Goal: Task Accomplishment & Management: Use online tool/utility

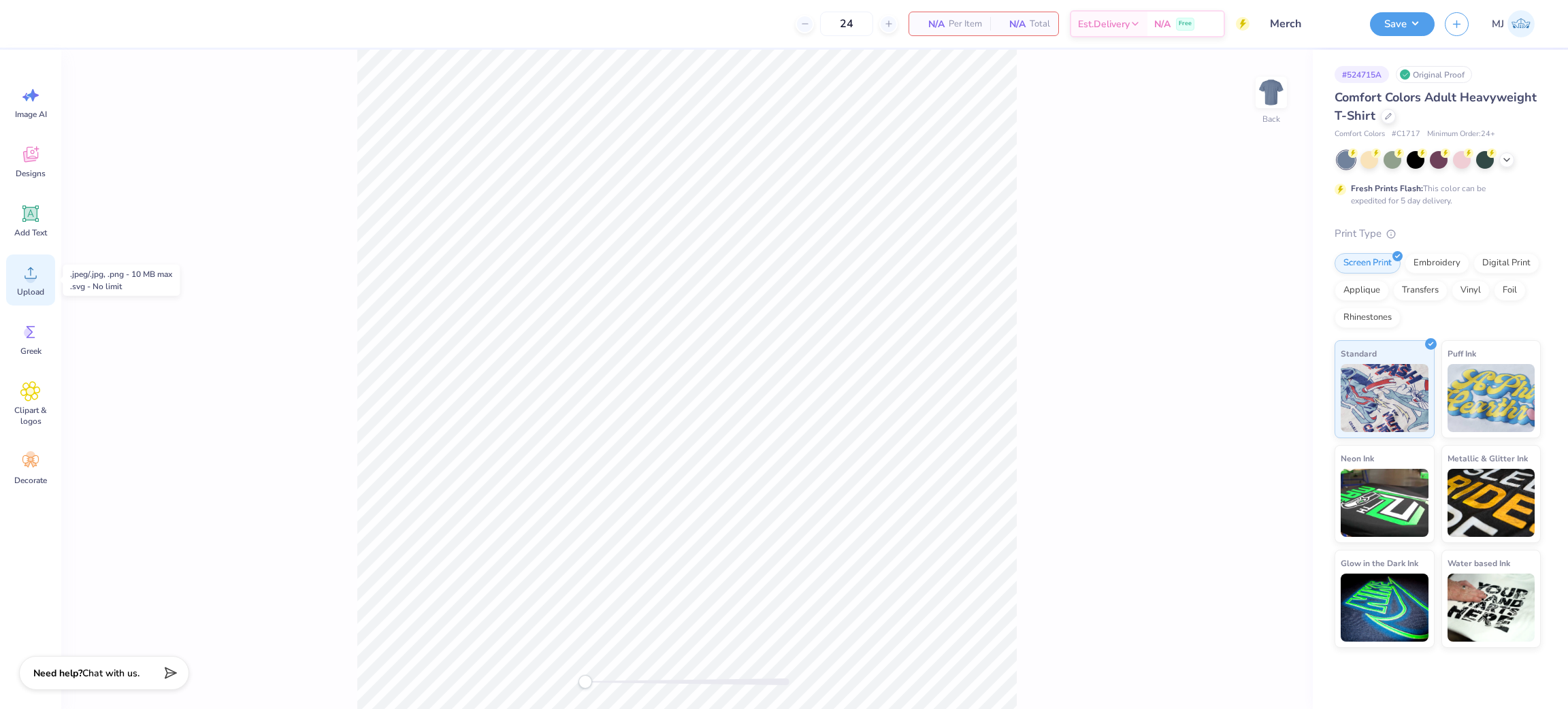
click at [30, 296] on span "Upload" at bounding box center [31, 292] width 27 height 11
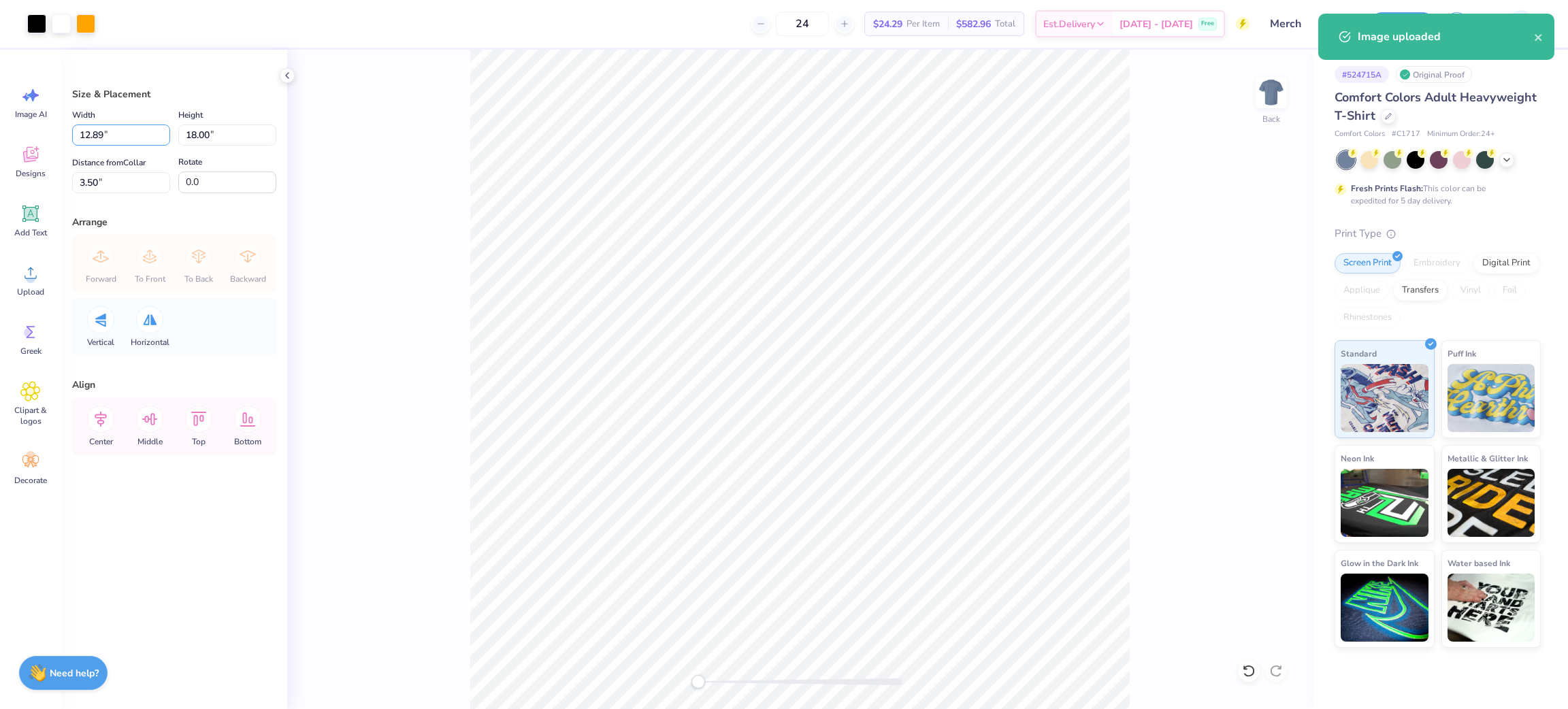
drag, startPoint x: 129, startPoint y: 133, endPoint x: 7, endPoint y: 135, distance: 122.0
click at [7, 135] on div "Art colors 24 $24.29 Per Item $582.96 Total Est. Delivery [DATE] - [DATE] Free …" at bounding box center [784, 354] width 1568 height 709
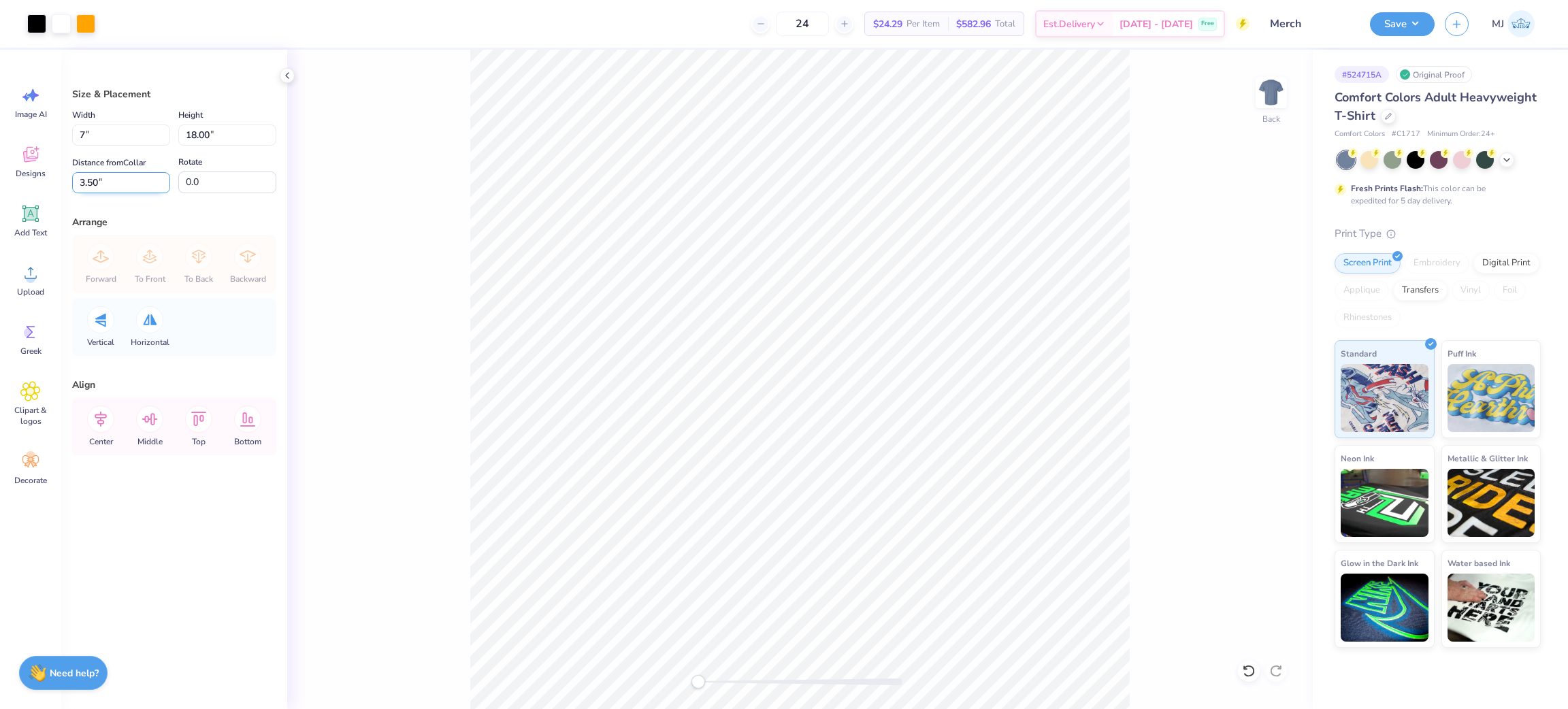
type input "7.00"
type input "9.77"
drag, startPoint x: 123, startPoint y: 184, endPoint x: 56, endPoint y: 181, distance: 67.1
click at [56, 181] on div "Art colors 24 $24.29 Per Item $582.96 Total Est. Delivery Oct 7 - 10 Free Desig…" at bounding box center [784, 354] width 1568 height 709
type input "3"
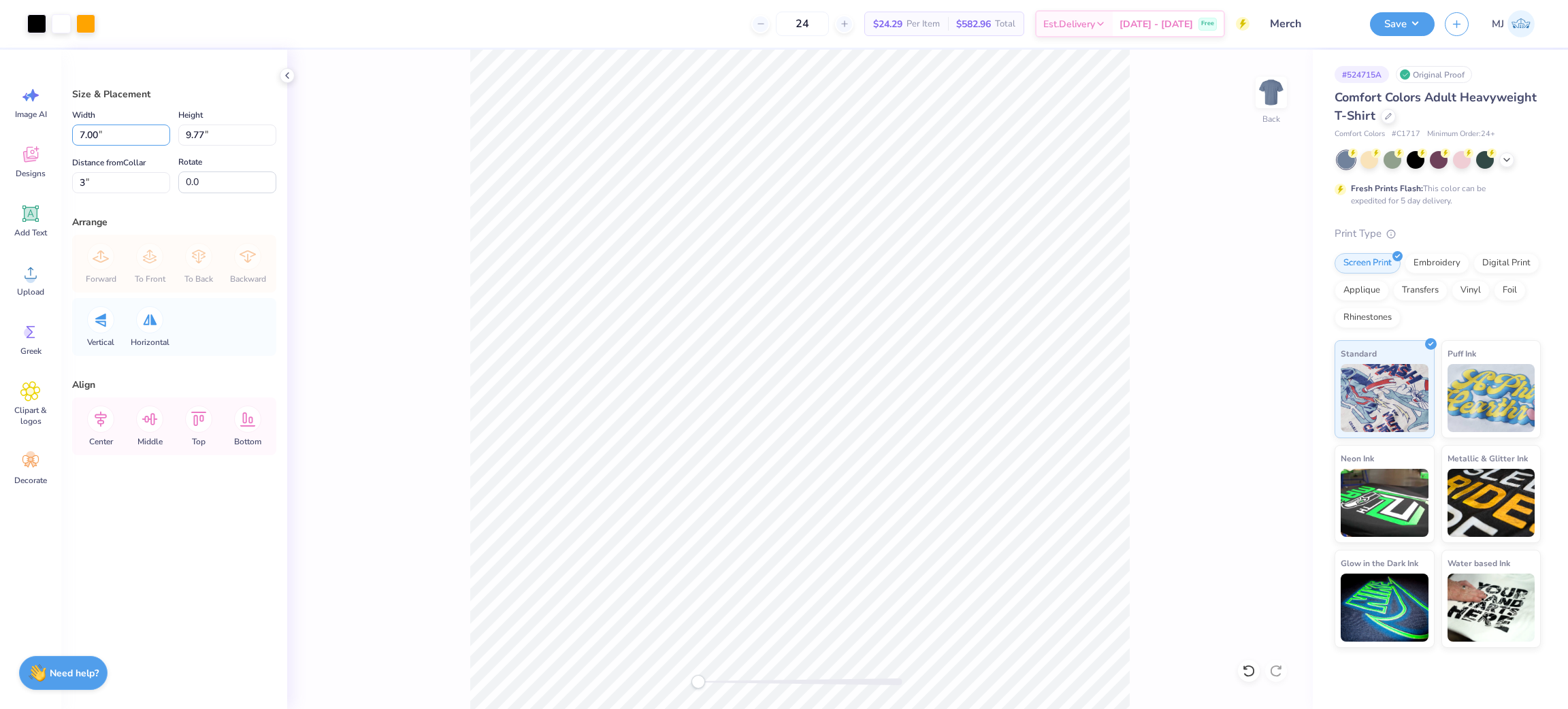
drag, startPoint x: 133, startPoint y: 130, endPoint x: 15, endPoint y: 131, distance: 118.0
click at [15, 131] on div "Art colors 24 $24.29 Per Item $582.96 Total Est. Delivery Oct 7 - 10 Free Desig…" at bounding box center [784, 354] width 1568 height 709
type input "5.00"
type input "6.98"
drag, startPoint x: 132, startPoint y: 181, endPoint x: 46, endPoint y: 180, distance: 86.0
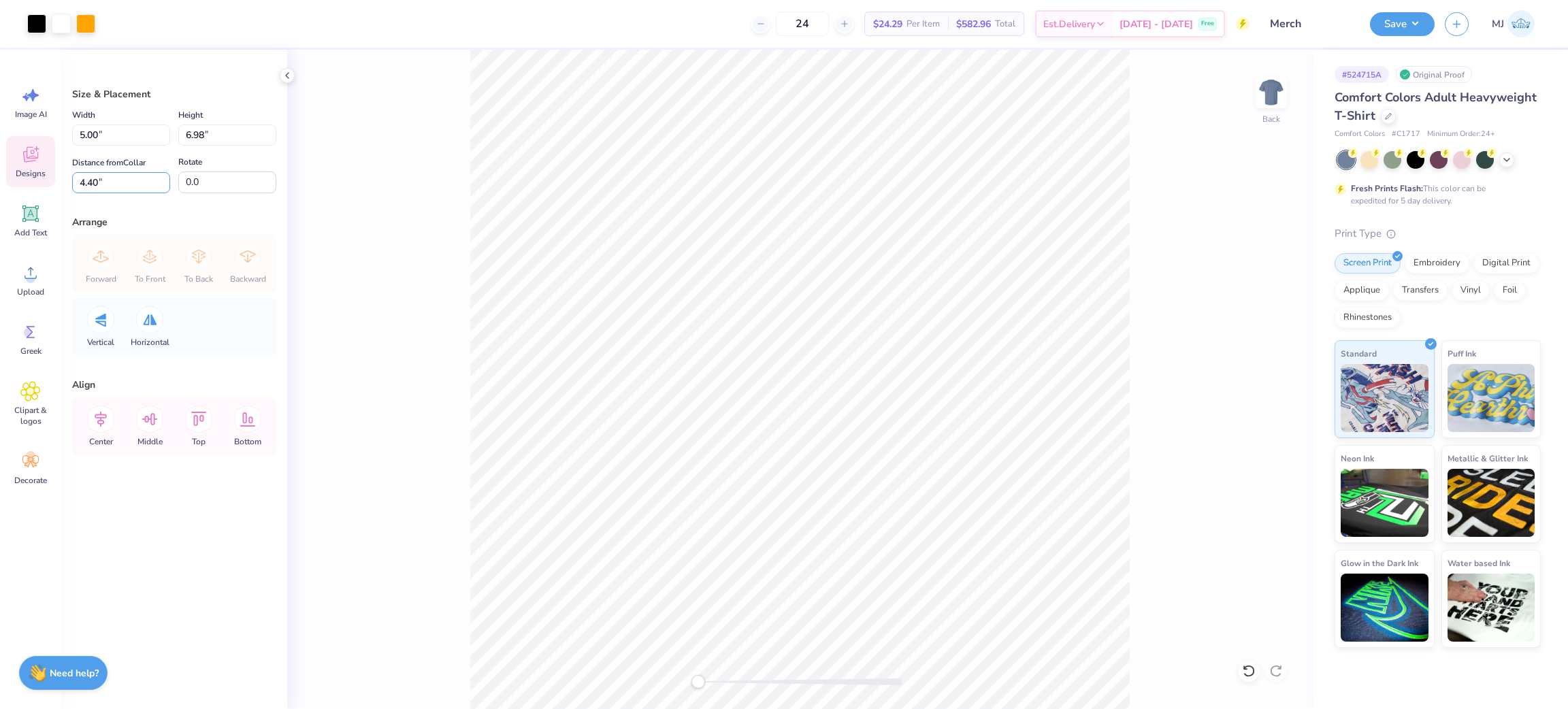
click at [46, 180] on div "Art colors 24 $24.29 Per Item $582.96 Total Est. Delivery Oct 7 - 10 Free Desig…" at bounding box center [784, 354] width 1568 height 709
type input "3"
click at [138, 232] on div "Arrange Forward To Front To Back Backward Vertical Horizontal" at bounding box center [174, 285] width 204 height 141
drag, startPoint x: 116, startPoint y: 140, endPoint x: 52, endPoint y: 138, distance: 64.0
click at [52, 138] on div "Art colors 24 $24.29 Per Item $582.96 Total Est. Delivery Oct 7 - 10 Free Desig…" at bounding box center [784, 354] width 1568 height 709
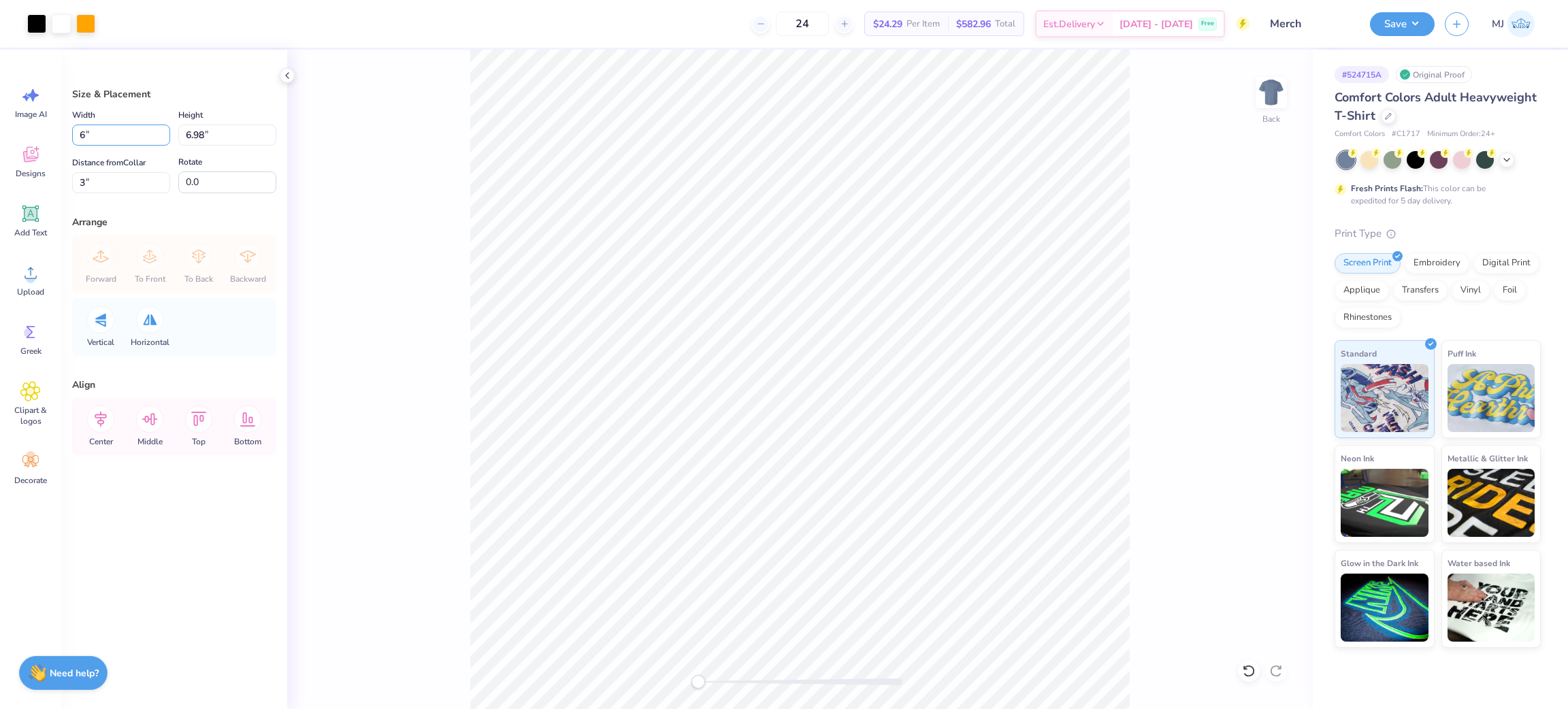
type input "6.00"
type input "8.38"
type input "2.30"
click at [467, 284] on div "Back" at bounding box center [799, 379] width 1025 height 659
drag, startPoint x: 70, startPoint y: 191, endPoint x: 0, endPoint y: 190, distance: 70.0
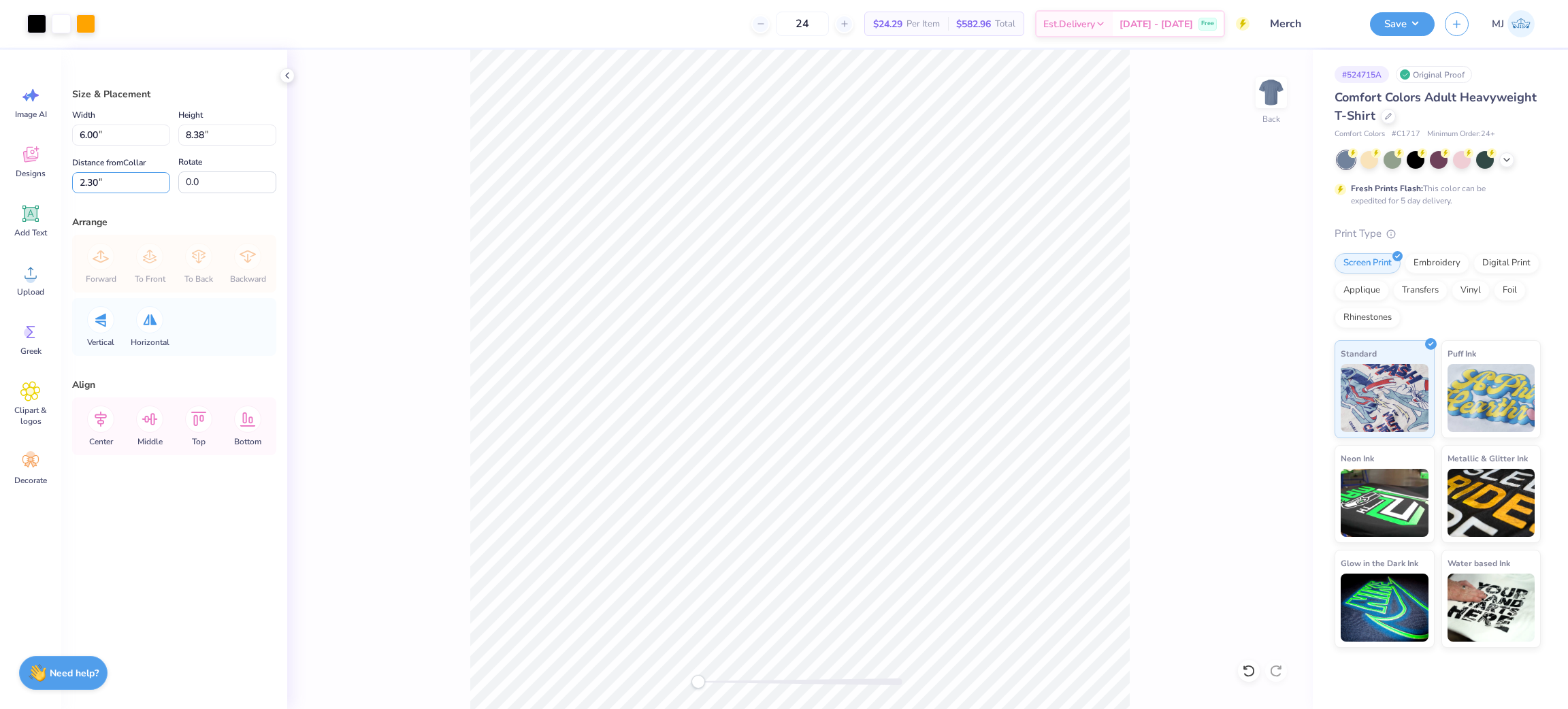
click at [0, 190] on div "Art colors 24 $24.29 Per Item $582.96 Total Est. Delivery Oct 7 - 10 Free Desig…" at bounding box center [784, 354] width 1568 height 709
type input "3"
drag, startPoint x: 109, startPoint y: 142, endPoint x: 2, endPoint y: 141, distance: 107.0
click at [2, 141] on div "Art colors 24 $24.29 Per Item $582.96 Total Est. Delivery Oct 7 - 10 Free Desig…" at bounding box center [784, 354] width 1568 height 709
type input "4.00"
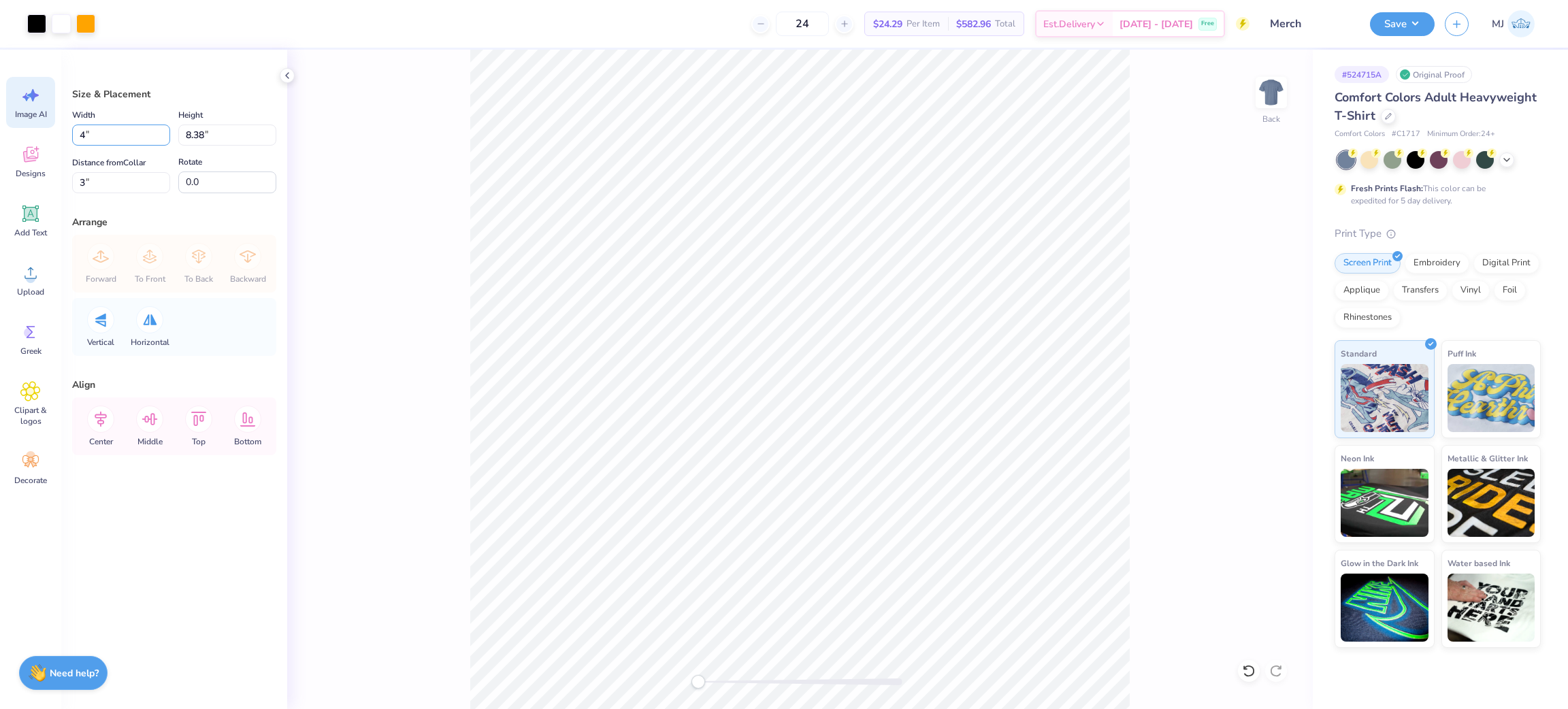
type input "5.59"
type input "4.40"
drag, startPoint x: 113, startPoint y: 128, endPoint x: 5, endPoint y: 123, distance: 108.1
click at [5, 123] on div "Art colors 24 $24.29 Per Item $582.96 Total Est. Delivery Oct 7 - 10 Free Desig…" at bounding box center [784, 354] width 1568 height 709
type input "5.00"
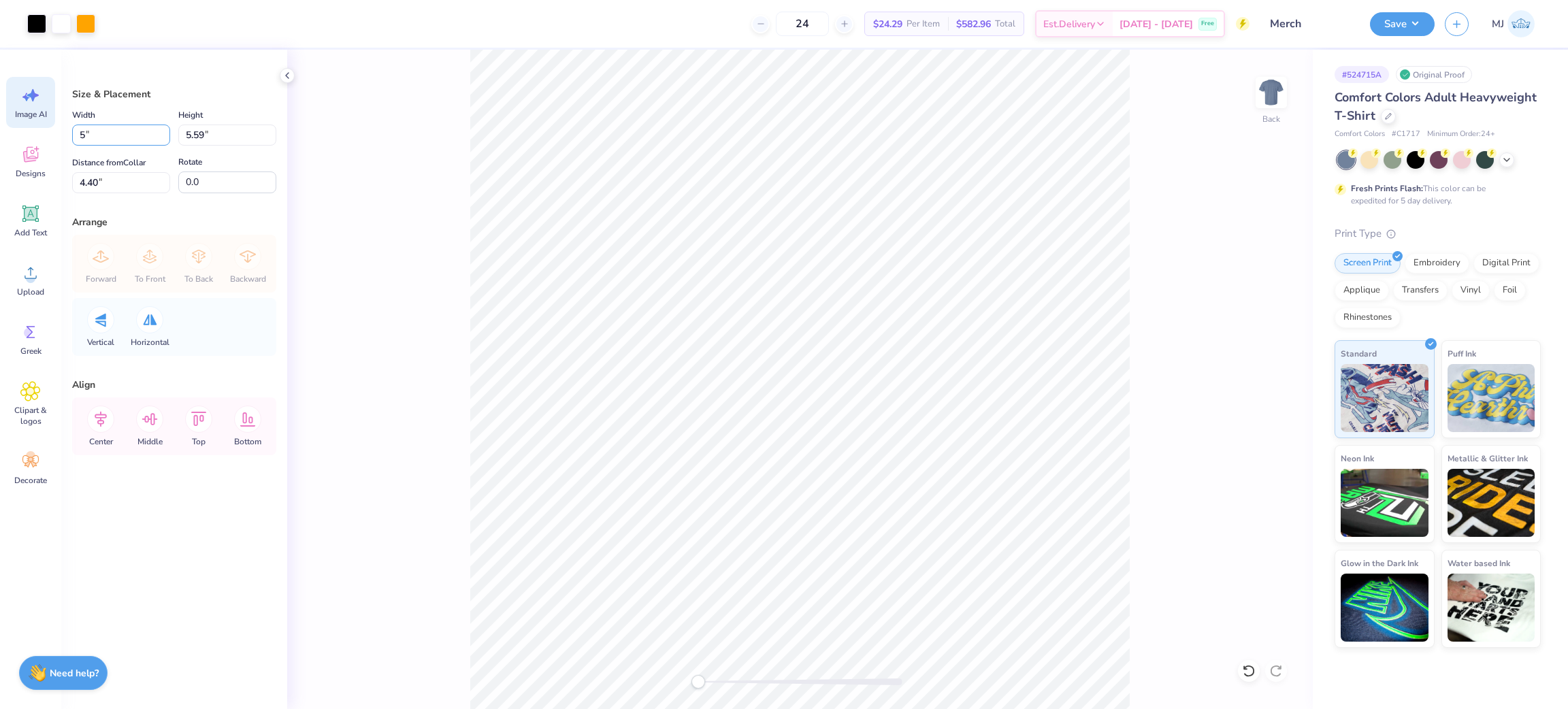
type input "6.98"
drag, startPoint x: 93, startPoint y: 188, endPoint x: 36, endPoint y: 185, distance: 57.1
click at [36, 185] on div "Art colors 24 $24.29 Per Item $582.96 Total Est. Delivery Oct 7 - 10 Free Desig…" at bounding box center [784, 354] width 1568 height 709
type input "3"
click at [395, 268] on div "Back" at bounding box center [799, 379] width 1025 height 659
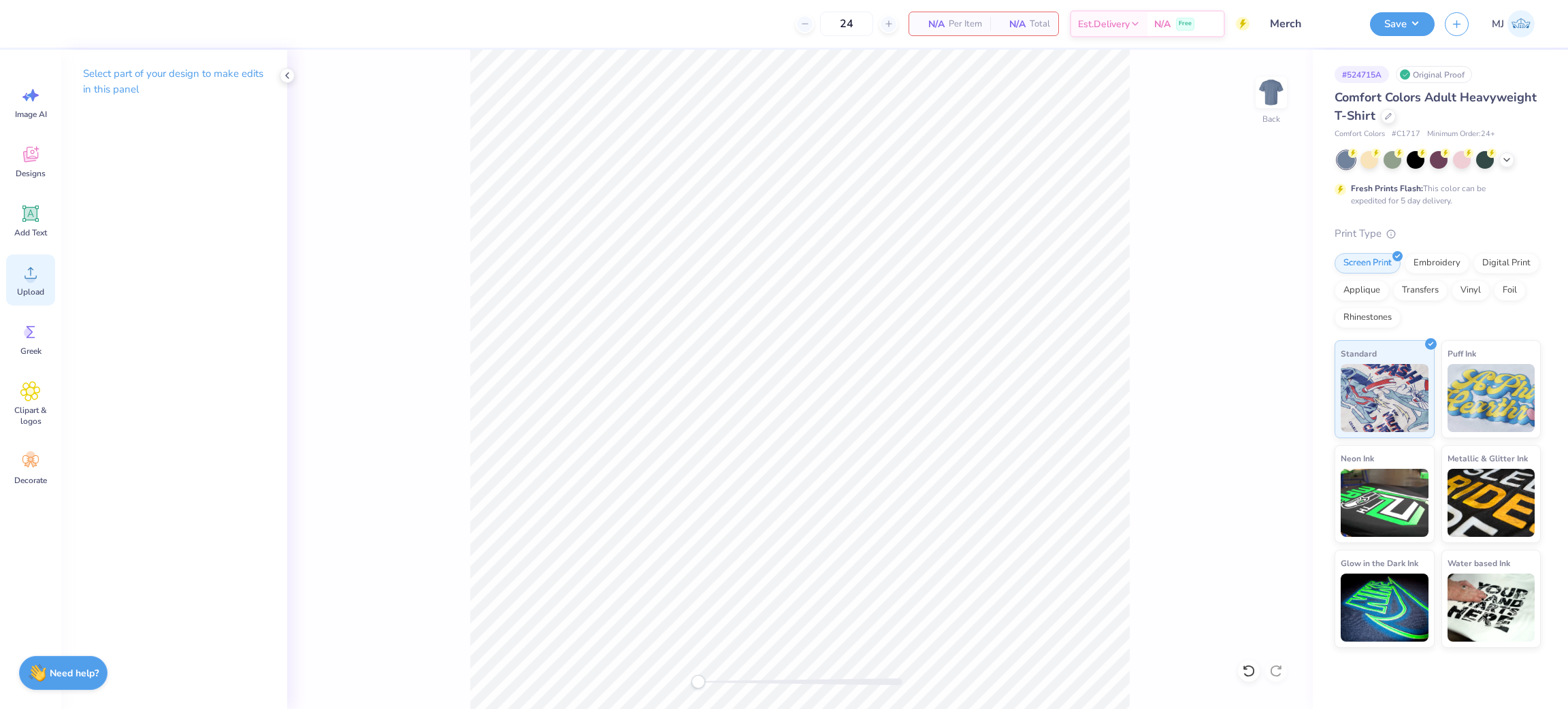
click at [36, 287] on span "Upload" at bounding box center [31, 292] width 27 height 11
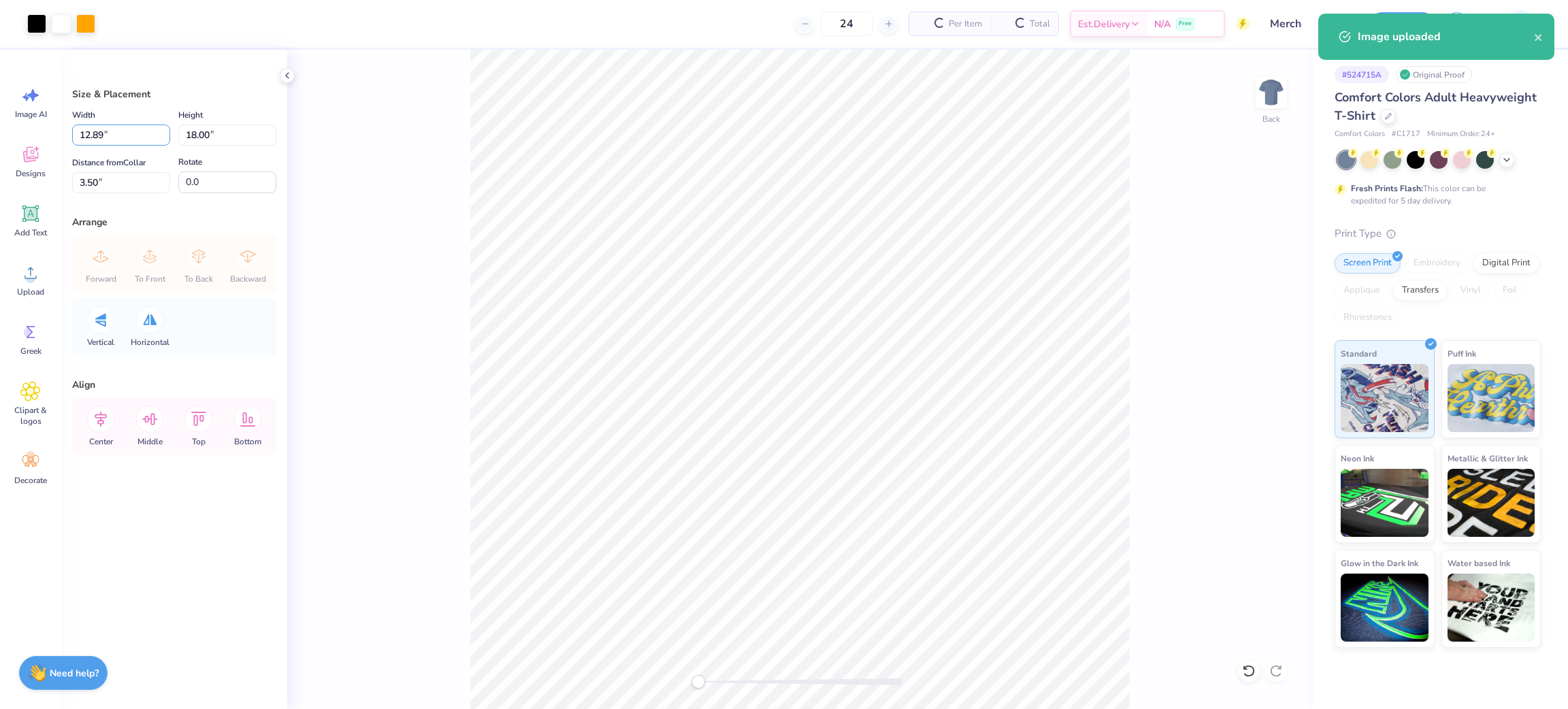
drag, startPoint x: 150, startPoint y: 142, endPoint x: 0, endPoint y: 150, distance: 150.2
click at [0, 150] on div "Art colors 24 Per Item Total Est. Delivery N/A Free Design Title Merch Save MJ …" at bounding box center [784, 354] width 1568 height 709
type input "5.00"
type input "6.98"
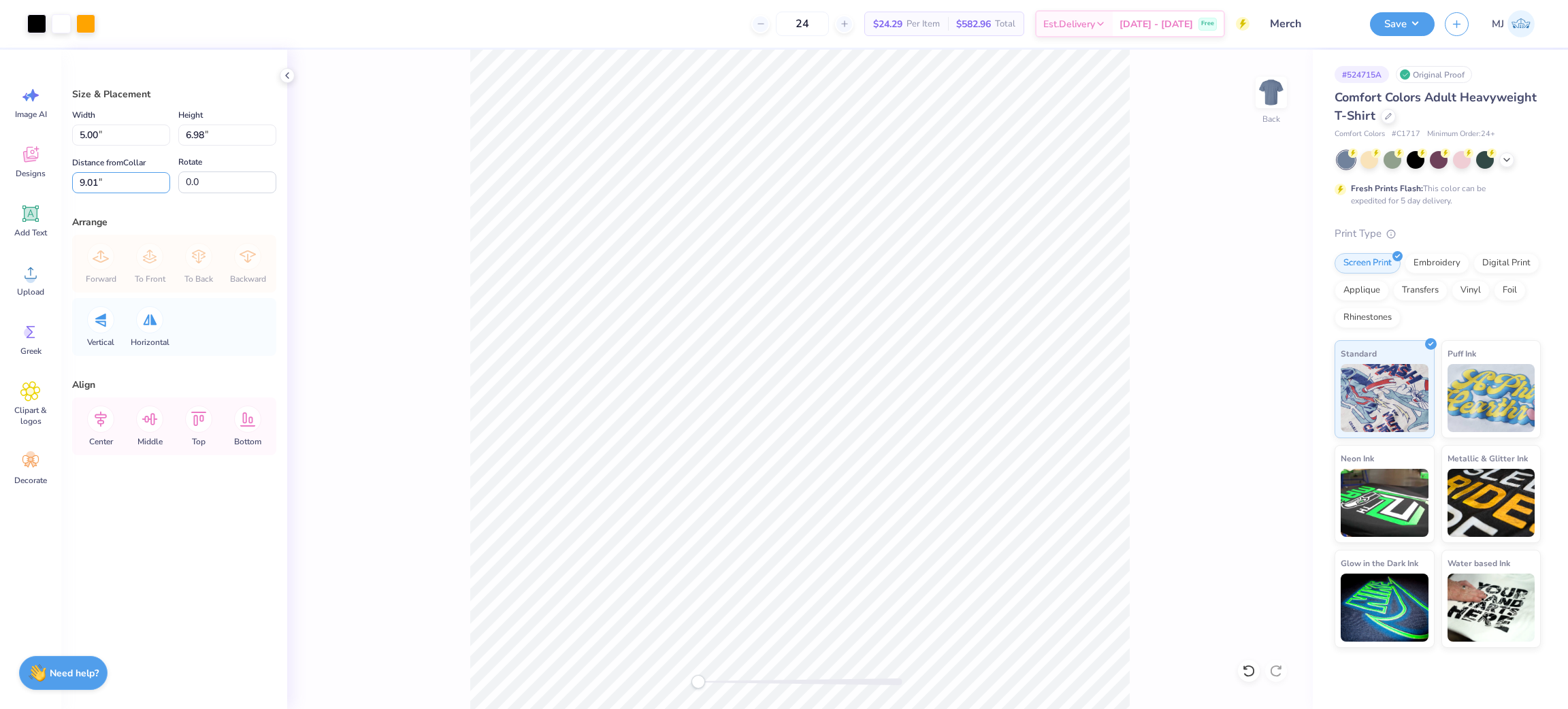
drag, startPoint x: 138, startPoint y: 178, endPoint x: 0, endPoint y: 151, distance: 140.6
click at [0, 151] on div "Art colors 24 $24.29 Per Item $582.96 Total Est. Delivery Oct 7 - 10 Free Desig…" at bounding box center [784, 354] width 1568 height 709
type input "3"
click at [1419, 17] on button "Save" at bounding box center [1402, 22] width 65 height 24
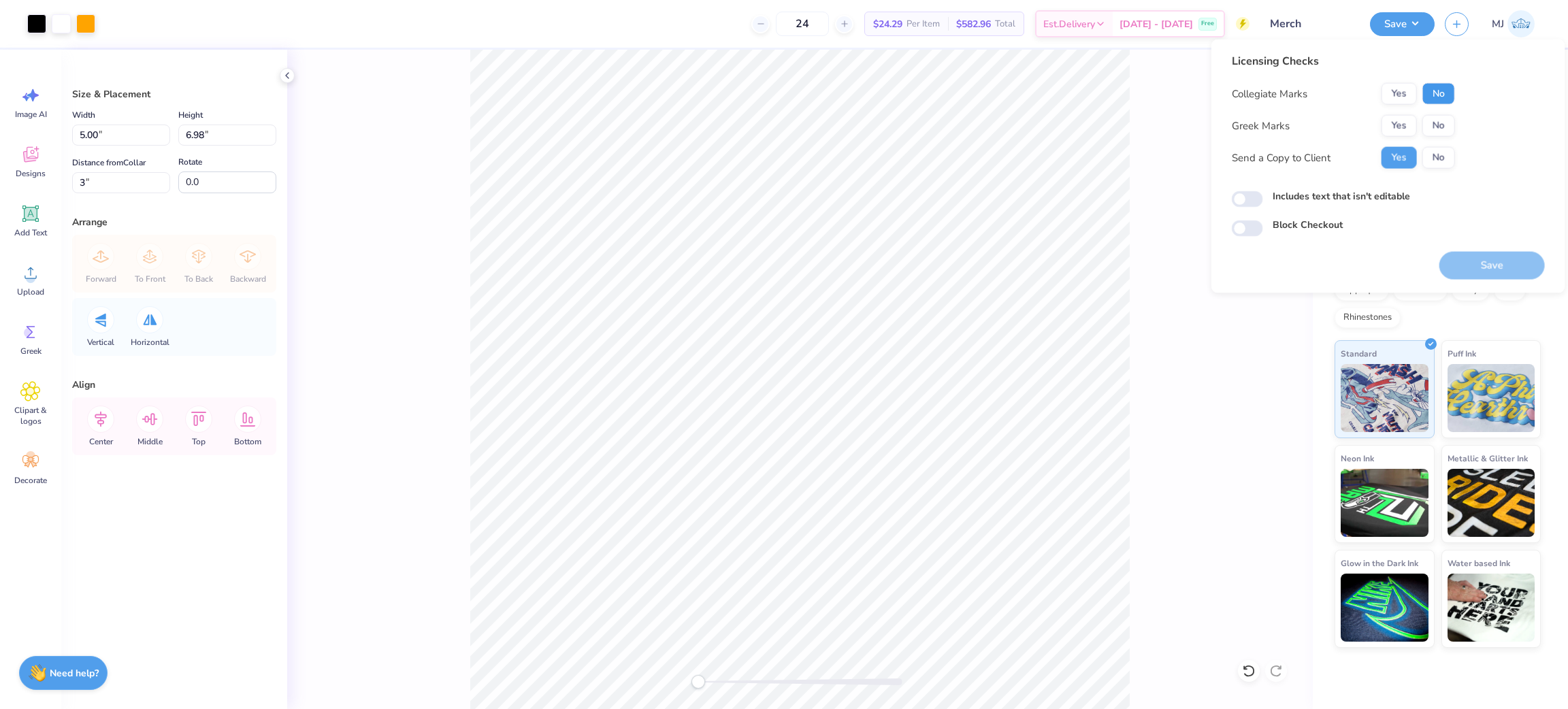
click at [1425, 94] on button "No" at bounding box center [1438, 94] width 32 height 22
click at [1442, 123] on button "No" at bounding box center [1438, 126] width 32 height 22
click at [1495, 272] on button "Save" at bounding box center [1492, 266] width 105 height 28
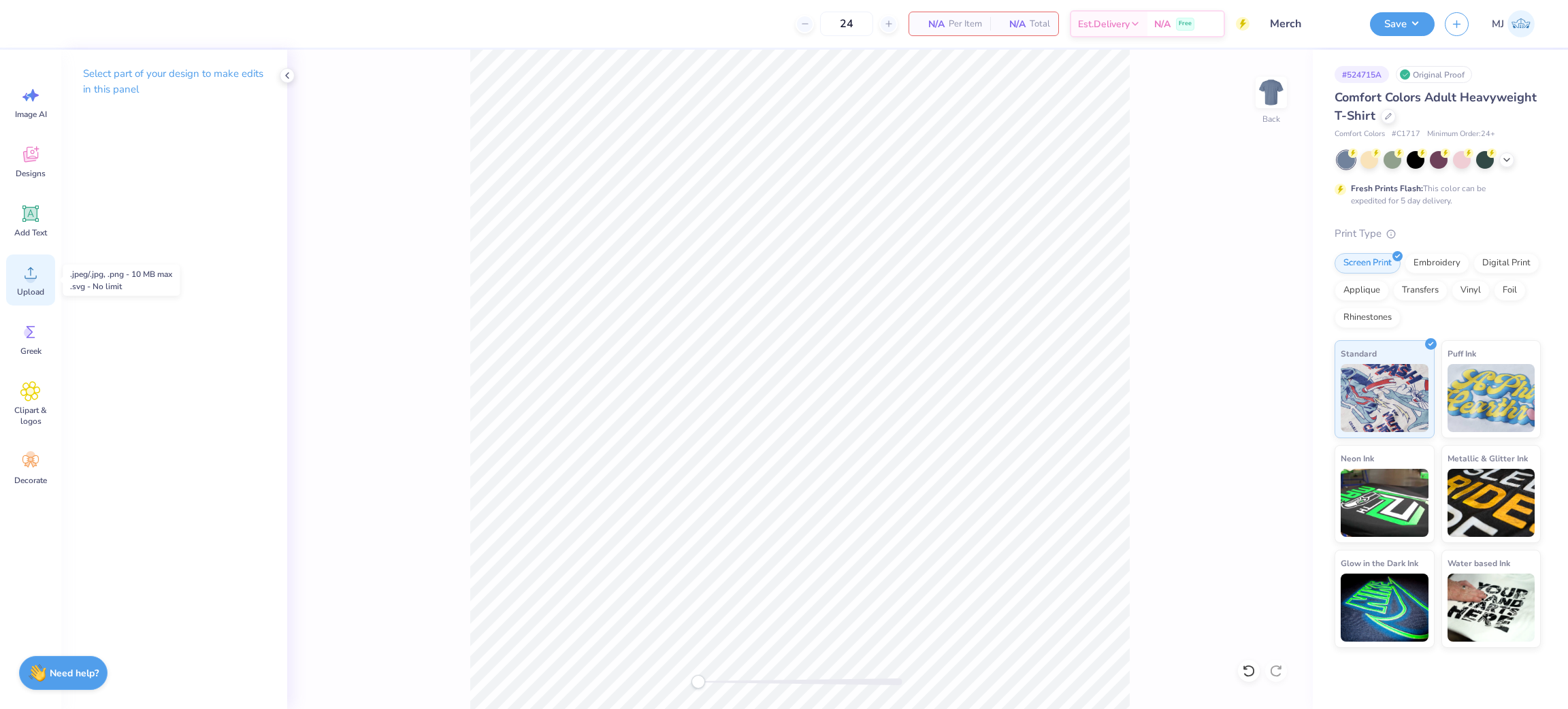
click at [34, 301] on div "Upload" at bounding box center [30, 280] width 49 height 51
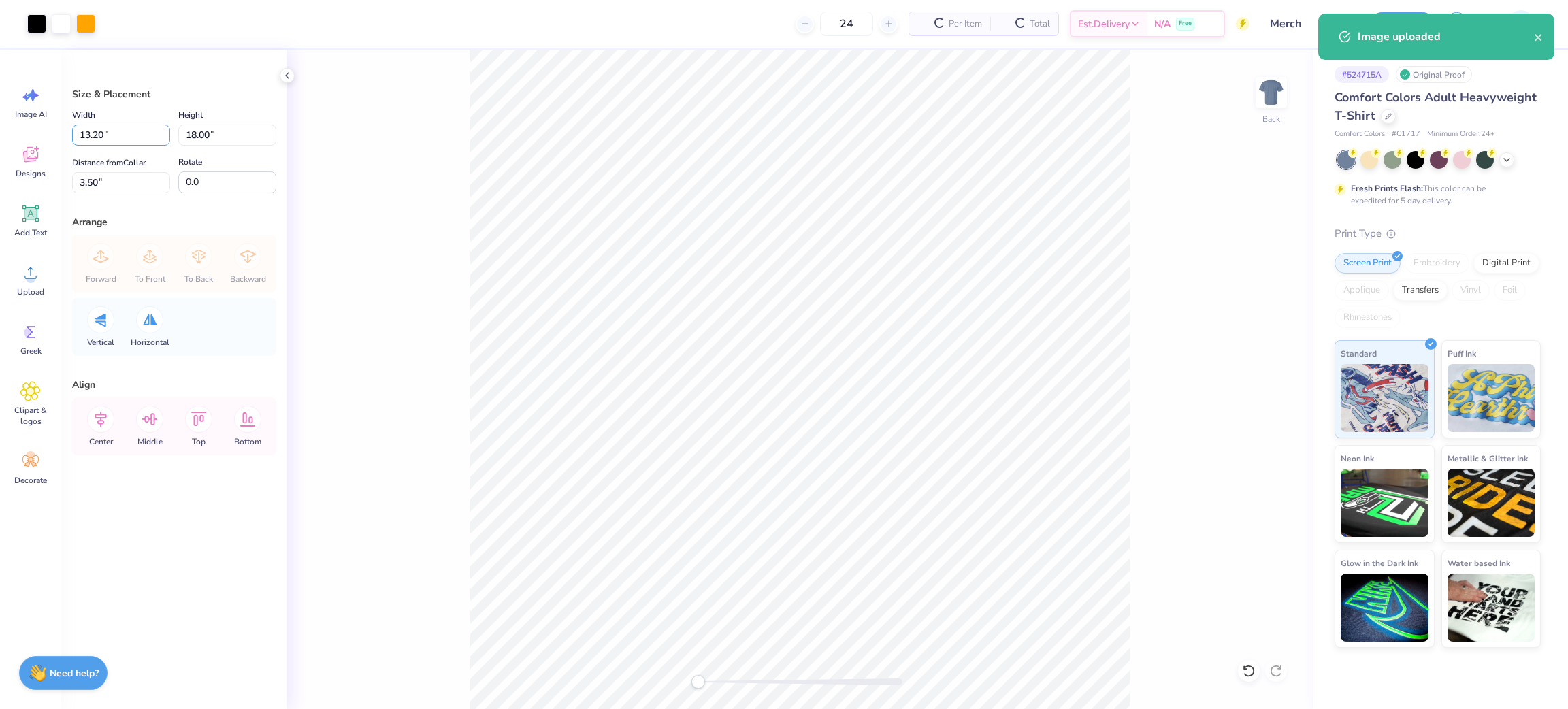
drag, startPoint x: 131, startPoint y: 133, endPoint x: 18, endPoint y: 133, distance: 113.0
click at [18, 133] on div "Art colors 24 Per Item Total Est. Delivery N/A Free Design Title Merch Save MJ …" at bounding box center [784, 354] width 1568 height 709
type input "5.00"
type input "6.82"
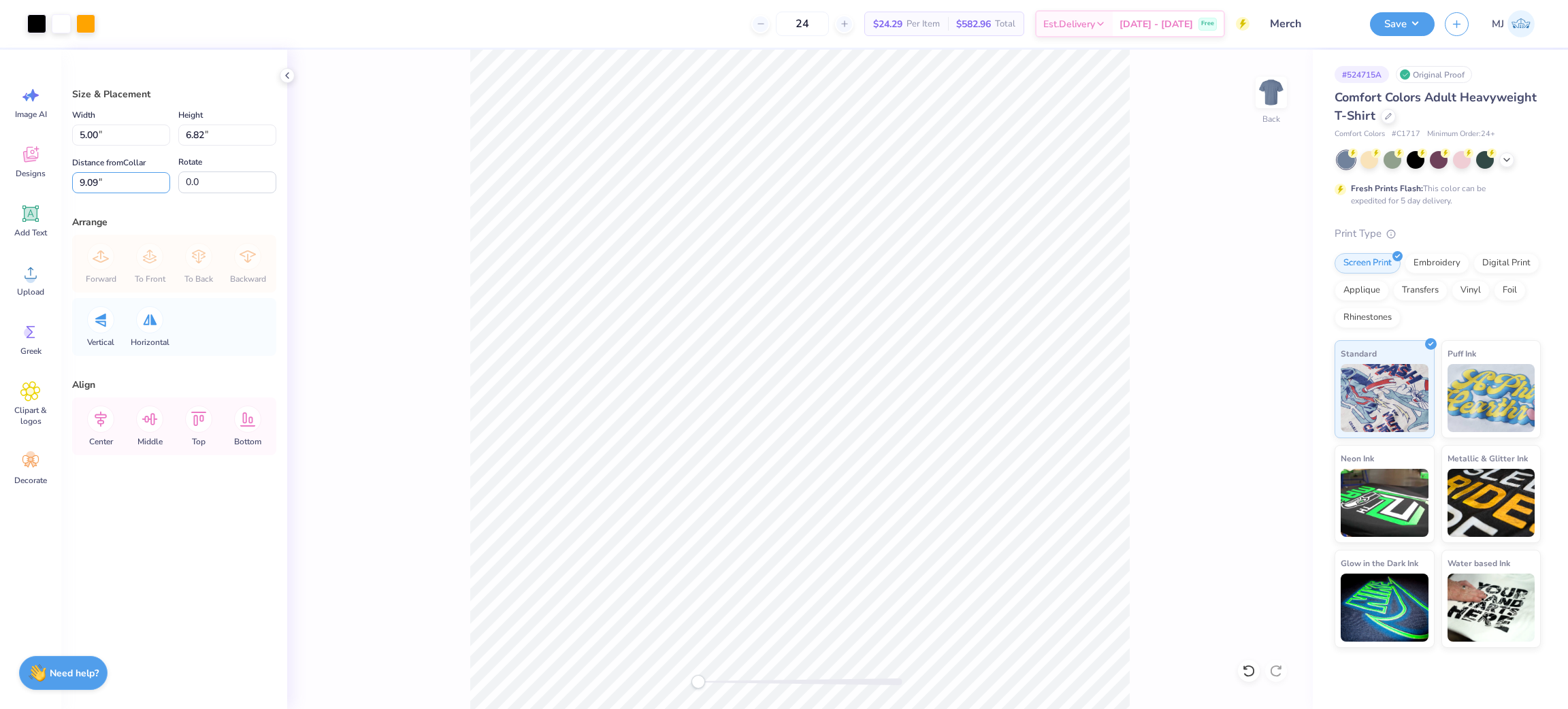
drag, startPoint x: 130, startPoint y: 190, endPoint x: 0, endPoint y: 188, distance: 130.0
click at [0, 188] on div "Art colors 24 $24.29 Per Item $582.96 Total Est. Delivery Oct 7 - 10 Free Desig…" at bounding box center [784, 354] width 1568 height 709
type input "3"
click at [1428, 28] on button "Save" at bounding box center [1402, 22] width 65 height 24
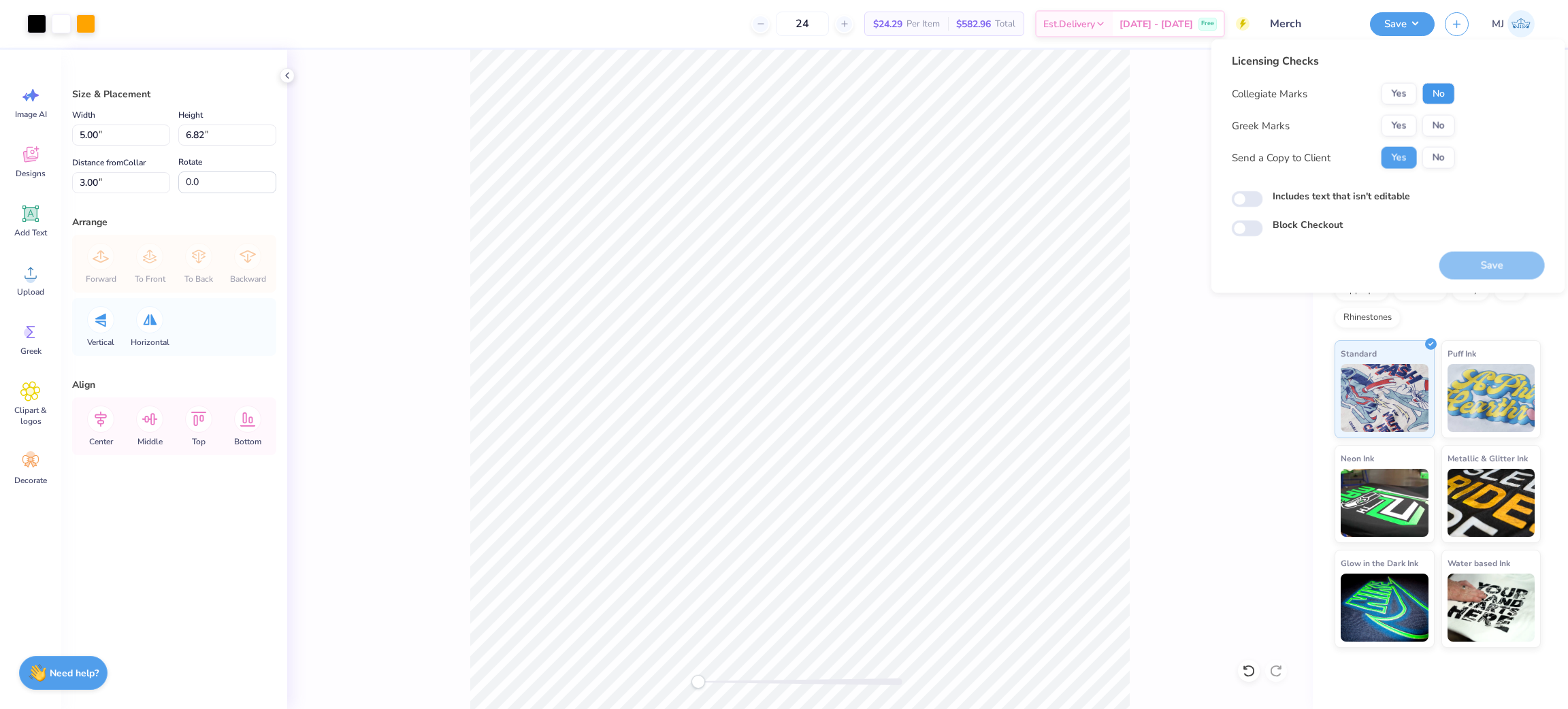
click at [1438, 97] on button "No" at bounding box center [1438, 94] width 32 height 22
click at [1443, 112] on div "Collegiate Marks Yes No Greek Marks Yes No Send a Copy to Client Yes No" at bounding box center [1343, 125] width 223 height 85
click at [1442, 116] on button "No" at bounding box center [1438, 126] width 32 height 22
click at [1493, 269] on button "Save" at bounding box center [1492, 266] width 105 height 28
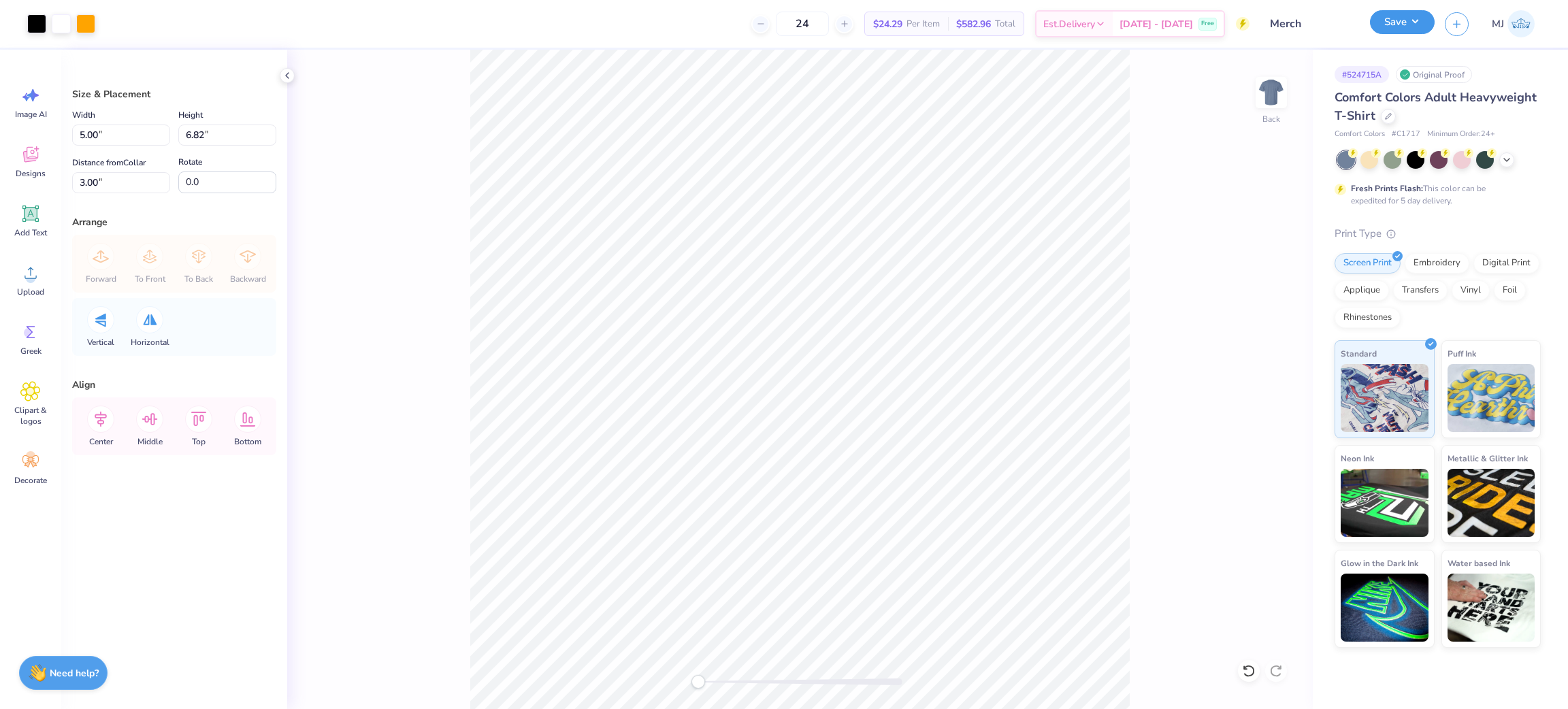
click at [1423, 22] on button "Save" at bounding box center [1402, 22] width 65 height 24
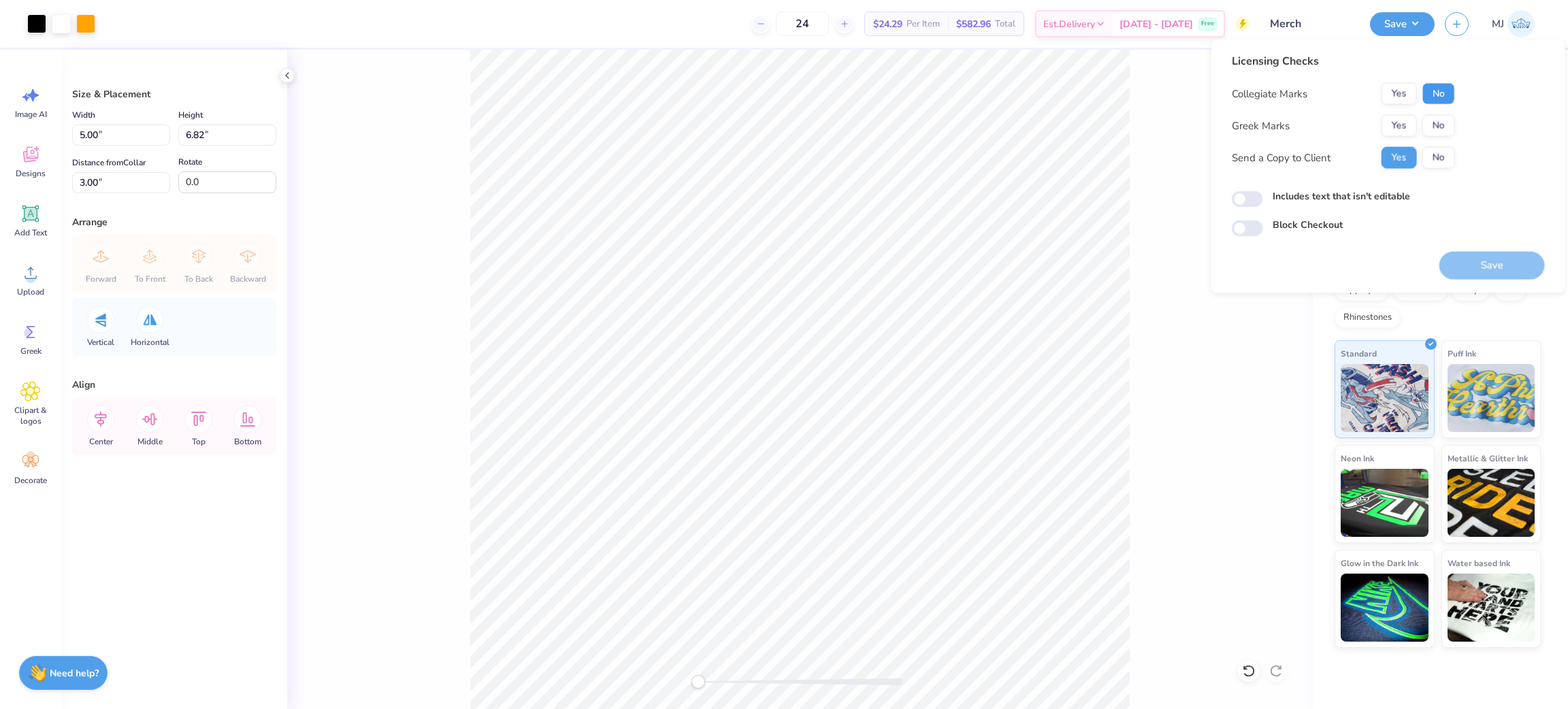
click at [1443, 93] on button "No" at bounding box center [1438, 94] width 32 height 22
click at [1438, 128] on button "No" at bounding box center [1438, 126] width 32 height 22
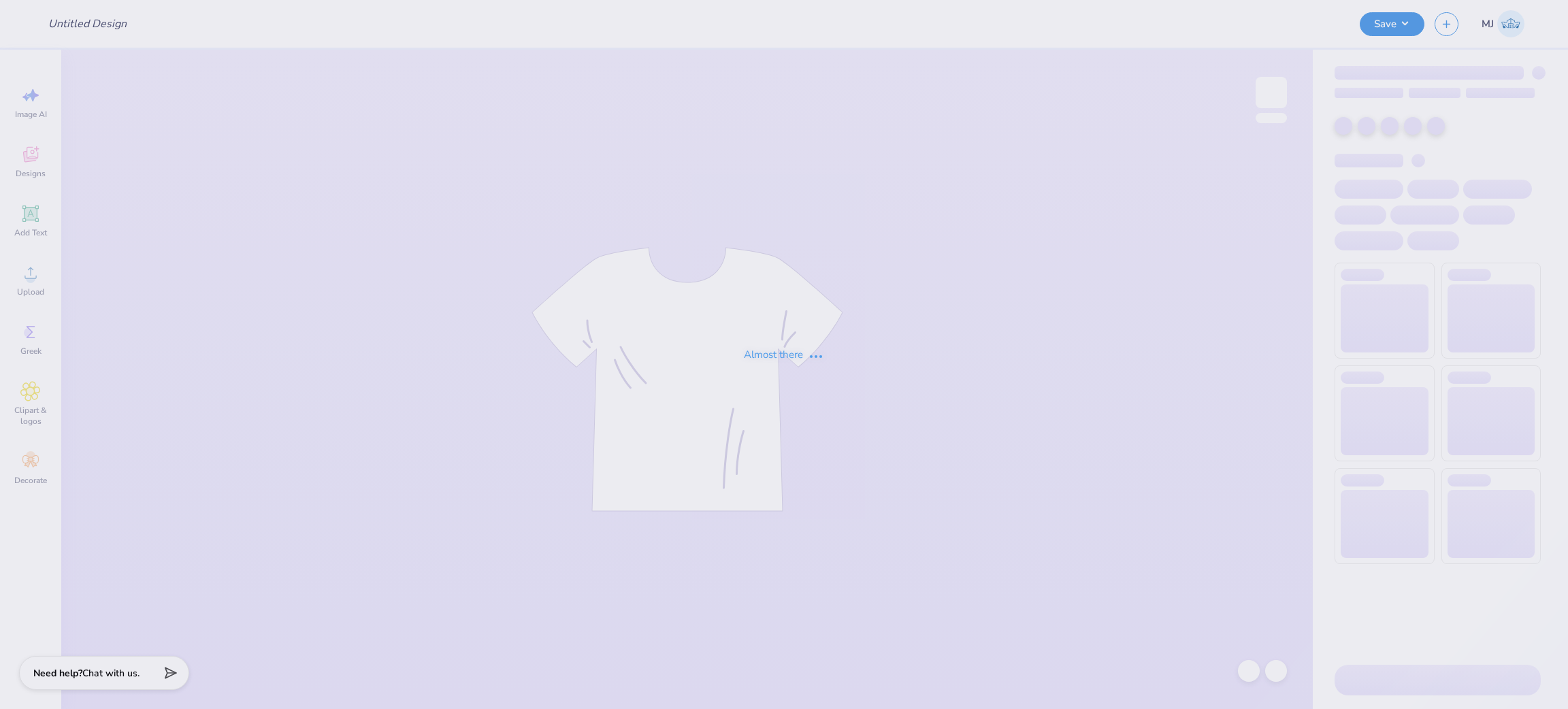
type input "[PERSON_NAME] : [GEOGRAPHIC_DATA]"
